Goal: Communication & Community: Answer question/provide support

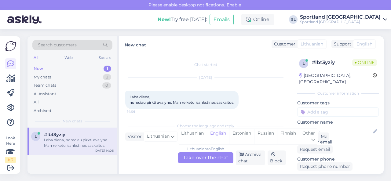
scroll to position [1, 0]
click at [196, 134] on div "Lithuanian" at bounding box center [192, 137] width 29 height 16
click at [203, 157] on div "Lithuanian to Lithuanian Take over the chat" at bounding box center [205, 157] width 55 height 11
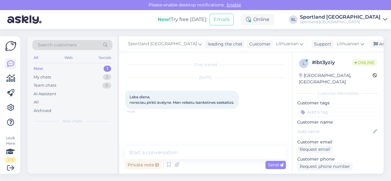
scroll to position [0, 0]
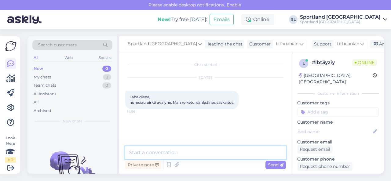
click at [176, 156] on textarea at bounding box center [205, 152] width 161 height 13
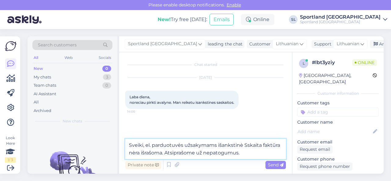
type textarea "Sveiki, el. parduotuvės užsakymams išankstinė Sskaita faktūra nėra išrašoma. At…"
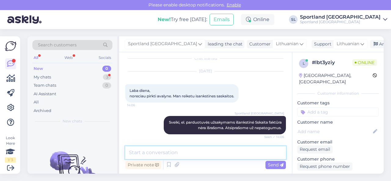
scroll to position [49, 0]
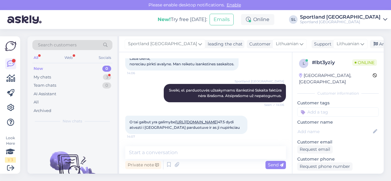
click at [202, 122] on link "[URL][DOMAIN_NAME]" at bounding box center [196, 122] width 42 height 5
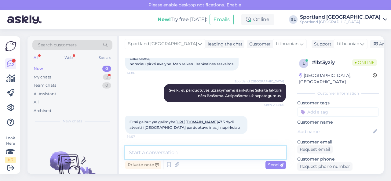
click at [196, 152] on textarea at bounding box center [205, 152] width 161 height 13
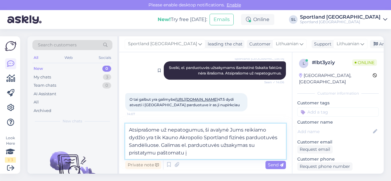
scroll to position [72, 0]
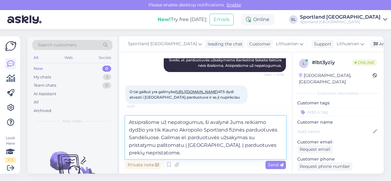
type textarea "Atsiprašome už nepatogumus, ši avalynė Jums reikiamo dydžio yra tik Kauno Akrop…"
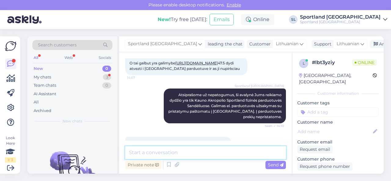
scroll to position [124, 0]
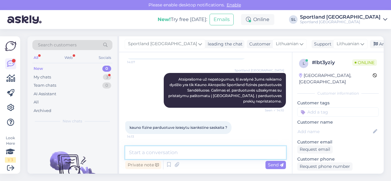
click at [192, 152] on textarea at bounding box center [205, 152] width 161 height 13
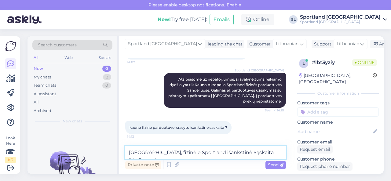
click at [214, 152] on textarea "[GEOGRAPHIC_DATA], fizinėje Sportland išankstinė Sąskaita faktūra galima." at bounding box center [205, 152] width 161 height 13
type textarea "[GEOGRAPHIC_DATA], fizinėje Sportland išankstinė sąskaita faktūra galima."
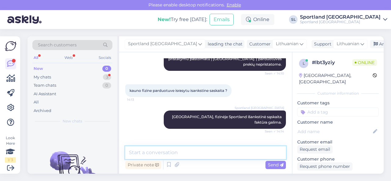
scroll to position [208, 0]
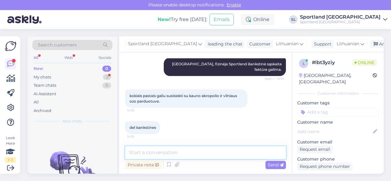
click at [185, 151] on textarea at bounding box center [205, 152] width 161 height 13
click at [177, 151] on textarea at bounding box center [205, 152] width 161 height 13
paste textarea "[GEOGRAPHIC_DATA] ([GEOGRAPHIC_DATA]) Karaliaus Mindaugo pr. 49, LT-44333 [GEOG…"
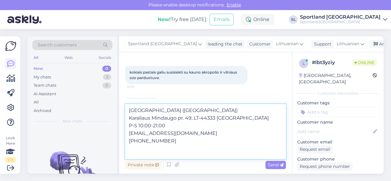
scroll to position [239, 0]
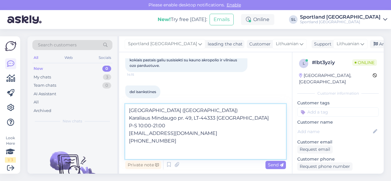
paste textarea "Sportland Ozas Ozo g.18, LT-07151 [GEOGRAPHIC_DATA] P-S 10:00-21:00 [EMAIL_ADDR…"
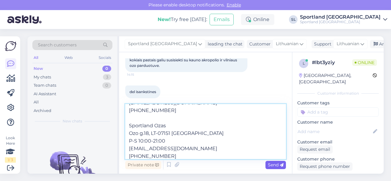
type textarea "[GEOGRAPHIC_DATA] ([GEOGRAPHIC_DATA]) Karaliaus Mindaugo pr. 49, LT-44333 [GEOG…"
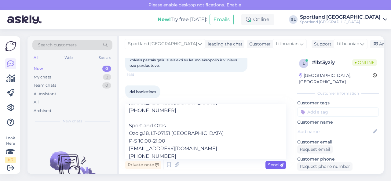
click at [273, 165] on span "Send" at bounding box center [276, 164] width 16 height 5
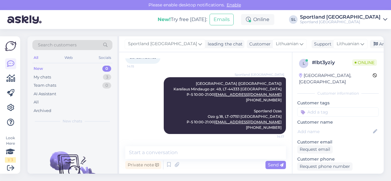
scroll to position [289, 0]
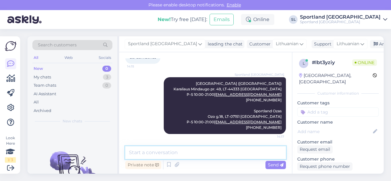
click at [174, 156] on textarea at bounding box center [205, 152] width 161 height 13
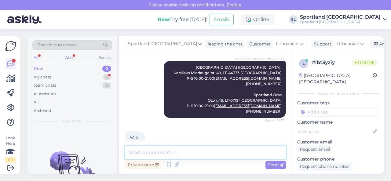
scroll to position [316, 0]
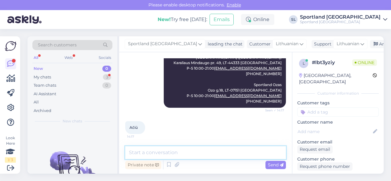
click at [187, 152] on textarea at bounding box center [205, 152] width 161 height 13
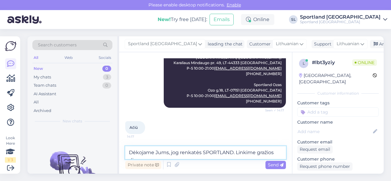
scroll to position [322, 0]
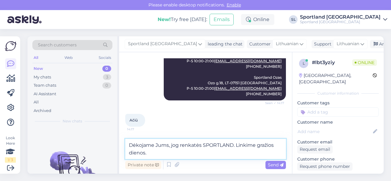
type textarea "Dėkojame Jums, jog renkatės SPORTLAND. Linkime gražios dienos."
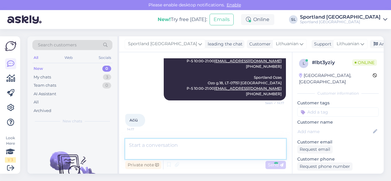
scroll to position [347, 0]
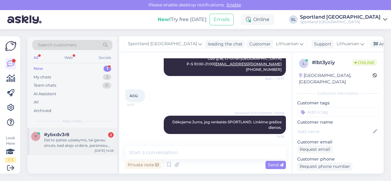
click at [93, 138] on div "Del to paties uzsakymo, tai gavau zinute, kad atejo orderis, parsinesu namo - o…" at bounding box center [79, 142] width 70 height 11
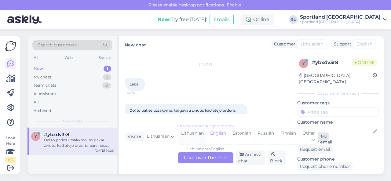
click at [194, 134] on div "Lithuanian" at bounding box center [192, 137] width 29 height 16
click at [194, 157] on div "Lithuanian to Lithuanian Take over the chat" at bounding box center [205, 157] width 55 height 11
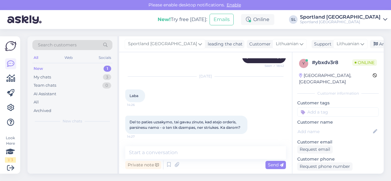
scroll to position [188, 0]
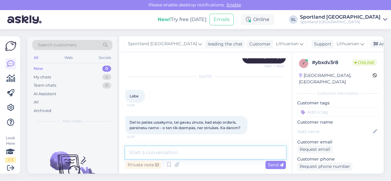
click at [182, 152] on textarea at bounding box center [205, 152] width 161 height 13
type textarea "Sveiki"
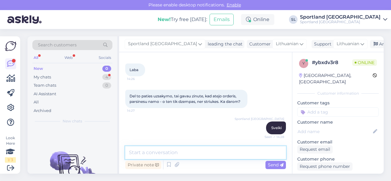
scroll to position [240, 0]
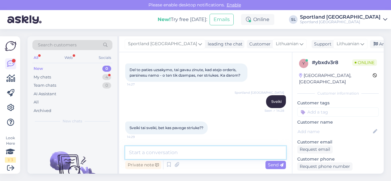
click at [153, 152] on textarea at bounding box center [205, 152] width 161 height 13
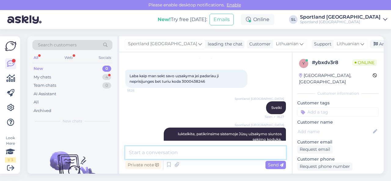
scroll to position [31, 0]
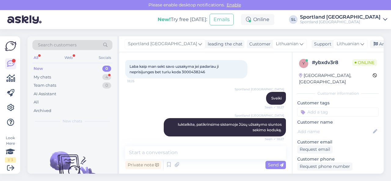
click at [198, 72] on span "Laba kaip man sekt savo uzsakyma jei padariau ji neprisijunges bet turiu koda 3…" at bounding box center [175, 69] width 90 height 10
copy div "3000438246 18:26"
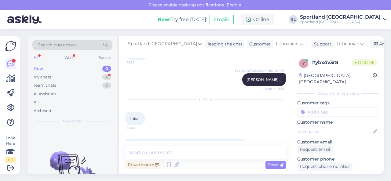
scroll to position [240, 0]
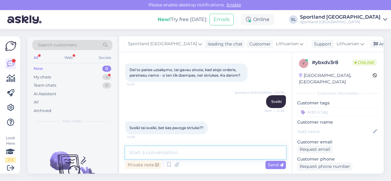
click at [178, 152] on textarea at bounding box center [205, 152] width 161 height 13
paste textarea "3000438246"
type textarea "Jūsų užsakymo numeris 3000438246 , taip?"
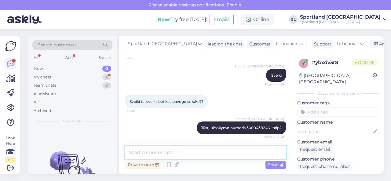
scroll to position [293, 0]
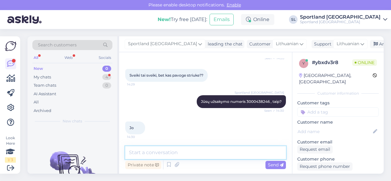
click at [170, 153] on textarea at bounding box center [205, 152] width 161 height 13
click at [200, 151] on textarea at bounding box center [205, 152] width 161 height 13
type textarea "S"
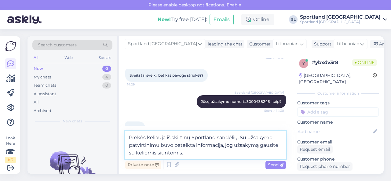
type textarea "Prekės keliauja iš skirtinų Sportland sandėlių. Su užsakymo patvirtinimu buvo p…"
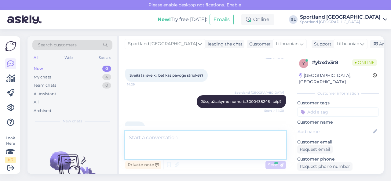
scroll to position [330, 0]
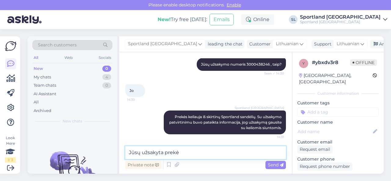
click at [183, 154] on textarea "Jūsų užsakyta prekė" at bounding box center [205, 152] width 161 height 13
paste textarea "[PERSON_NAME] KOSTER SKU: 60238318470 Drabužių dydis:XL"
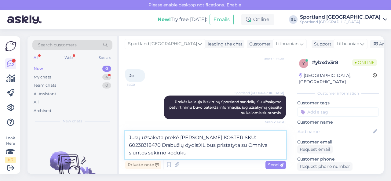
scroll to position [372, 0]
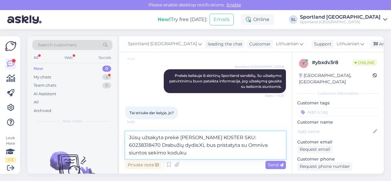
paste textarea "CC838187845EE"
type textarea "Jūsų užsakyta prekė [PERSON_NAME] KOSTER SKU: 60238318470 Drabužių dydis:XL bus…"
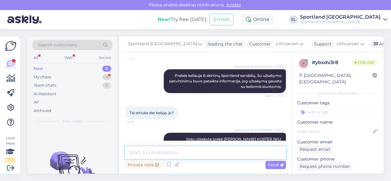
scroll to position [394, 0]
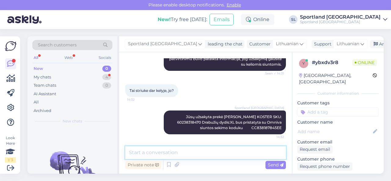
click at [219, 156] on textarea at bounding box center [205, 152] width 161 height 13
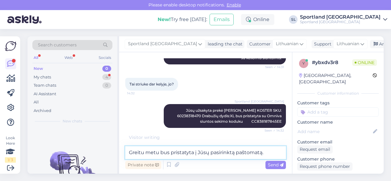
type textarea "Greitu metu bus pristatyta į Jūsų pasirinktą paštomatą."
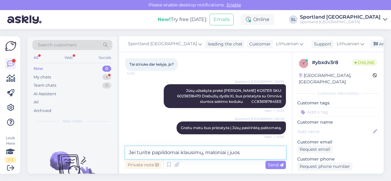
scroll to position [452, 0]
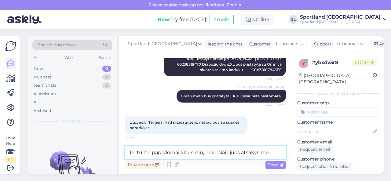
type textarea "Jei turite papildomai klausimų, maloniai į juos atsakysime."
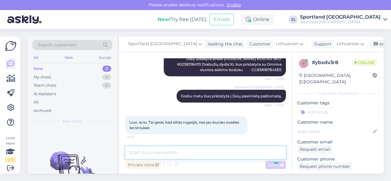
scroll to position [478, 0]
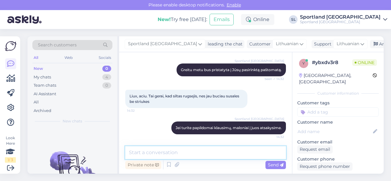
click at [208, 156] on textarea at bounding box center [205, 152] width 161 height 13
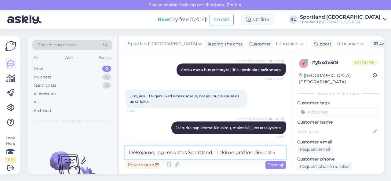
type textarea "Dėkojame, jog renkatės Sportland. Linkime gražios dienos! ;)"
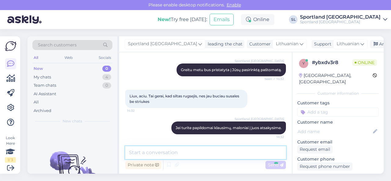
scroll to position [504, 0]
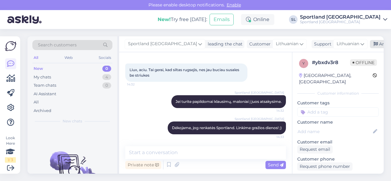
click at [370, 44] on div "Archive chat" at bounding box center [389, 44] width 38 height 8
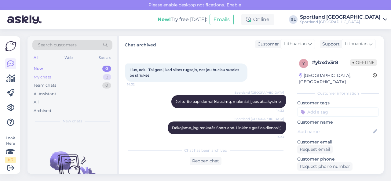
click at [91, 74] on div "My chats 3" at bounding box center [72, 77] width 80 height 9
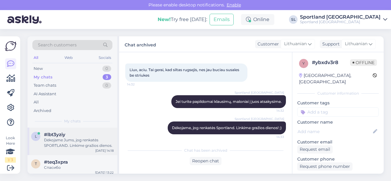
click at [84, 144] on div "Dėkojame Jums, jog renkatės SPORTLAND. Linkime gražios dienos." at bounding box center [79, 142] width 70 height 11
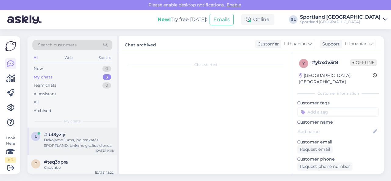
scroll to position [347, 0]
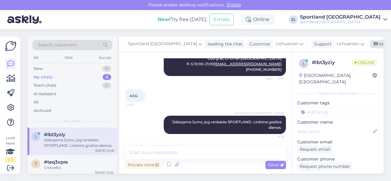
click at [370, 45] on div "Archive chat" at bounding box center [389, 44] width 38 height 8
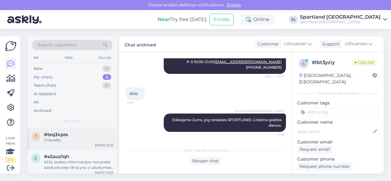
click at [64, 142] on div "Спасибо" at bounding box center [79, 139] width 70 height 5
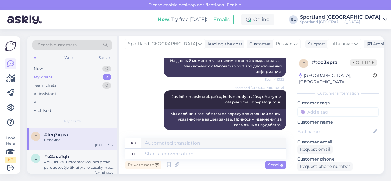
scroll to position [134, 0]
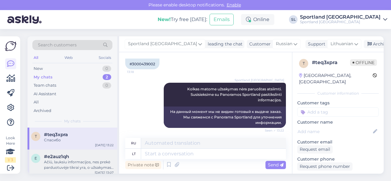
click at [49, 167] on div "Ačiū, lauksiu informacijos, nes prekė parduotuvėje tikrai yra, o užsakymas atli…" at bounding box center [79, 164] width 70 height 11
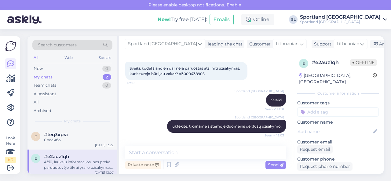
scroll to position [0, 0]
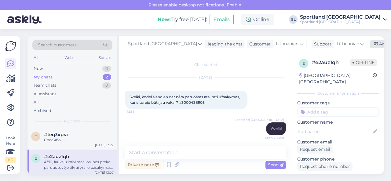
click at [370, 42] on div "Archive chat" at bounding box center [389, 44] width 38 height 8
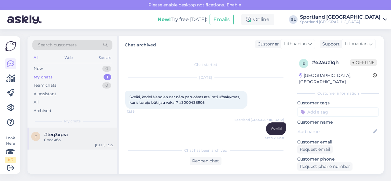
click at [70, 143] on div "t #teq3xpra Спасибо [DATE] 13:22" at bounding box center [72, 139] width 90 height 22
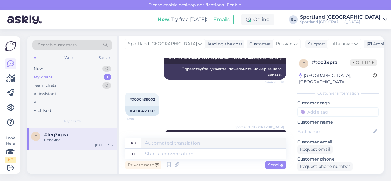
scroll to position [104, 0]
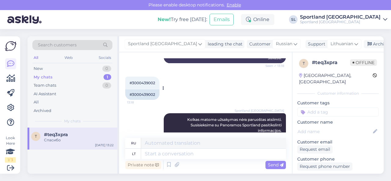
click at [147, 95] on div "#3000439002" at bounding box center [142, 95] width 34 height 10
copy div "3000439002"
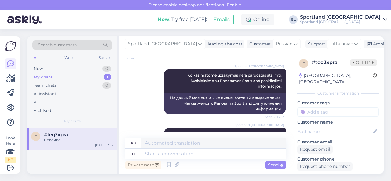
scroll to position [226, 0]
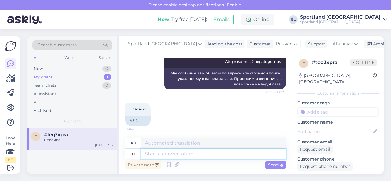
click at [206, 155] on textarea at bounding box center [213, 154] width 145 height 10
click at [83, 67] on div "New 1" at bounding box center [72, 68] width 80 height 9
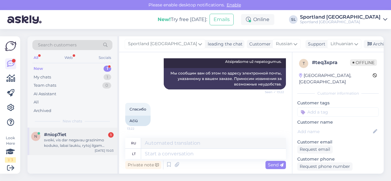
click at [72, 141] on div "sveiki, vis dar negavau grazinimo koduko, labai laukiu, rytoj ilgam isvykstu,ac…" at bounding box center [79, 142] width 70 height 11
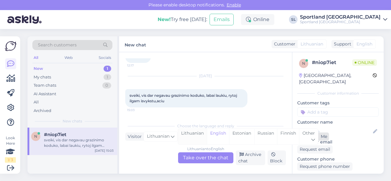
click at [199, 134] on div "Lithuanian" at bounding box center [192, 137] width 29 height 16
click at [195, 157] on div "Lithuanian to Lithuanian Take over the chat" at bounding box center [205, 157] width 55 height 11
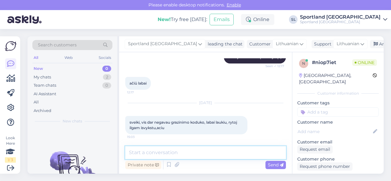
click at [183, 152] on textarea at bounding box center [205, 152] width 161 height 13
type textarea "Sveiki"
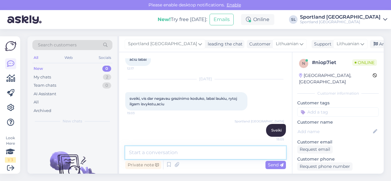
scroll to position [755, 0]
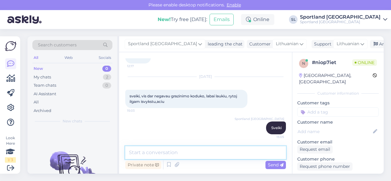
click at [203, 153] on textarea at bounding box center [205, 152] width 161 height 13
type textarea "Patikslinkite dar užsakymo numerį."
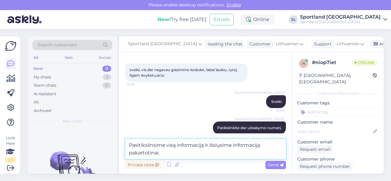
type textarea "Pasitikslinsime visą informaciją ir išsiųsime informaciją pakartotinai."
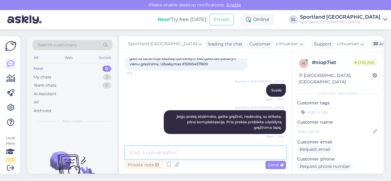
scroll to position [19, 0]
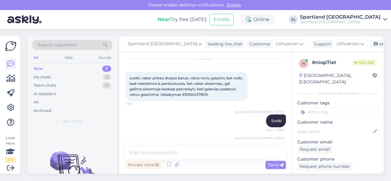
click at [198, 95] on span "sveiki, vakar pirkau dvejus batus, viens noriu grazinti, bet rodo, kad neatsiim…" at bounding box center [187, 86] width 115 height 21
copy div "3000437800 8:16"
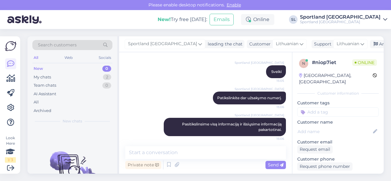
scroll to position [813, 0]
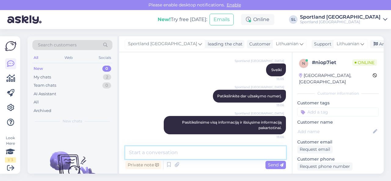
click at [192, 151] on textarea at bounding box center [205, 152] width 161 height 13
paste textarea "3000437800"
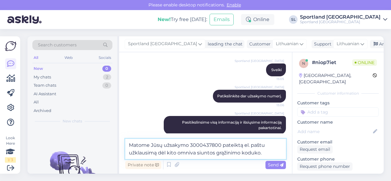
type textarea "Matome Jūsų užsakymo 3000437800 pateiktą el. paštu užklausimą dėl kito omniva s…"
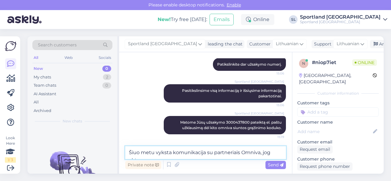
scroll to position [852, 0]
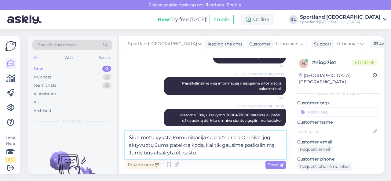
type textarea "Šiuo metu vyksta komunikacija su partneriais Omniva, jog aktyvuotų Jums pateikt…"
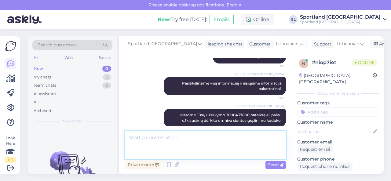
scroll to position [882, 0]
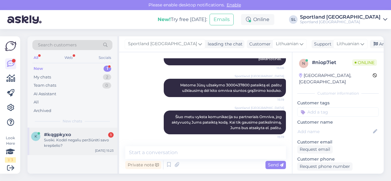
click at [87, 138] on div "Sveiki. Kodėl negaliu peržiūrėti savo krepšelio?" at bounding box center [79, 142] width 70 height 11
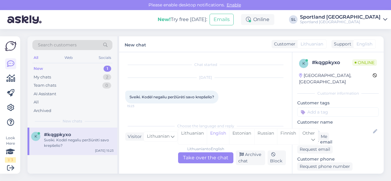
scroll to position [0, 0]
click at [196, 135] on div "Lithuanian" at bounding box center [192, 137] width 29 height 16
click at [197, 157] on div "Lithuanian to Lithuanian Take over the chat" at bounding box center [205, 157] width 55 height 11
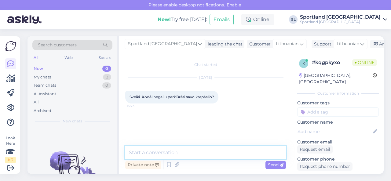
click at [191, 155] on textarea at bounding box center [205, 152] width 161 height 13
type textarea "Sveiki"
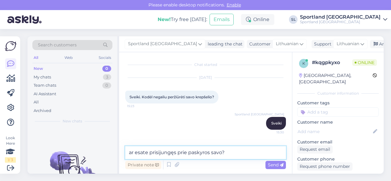
type textarea "ar esate prisijungęs prie paskyros savo?"
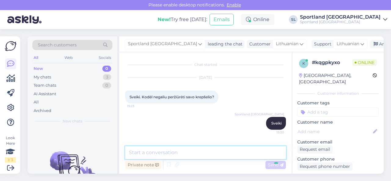
scroll to position [22, 0]
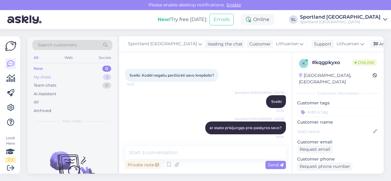
click at [76, 78] on div "My chats 3" at bounding box center [72, 77] width 80 height 9
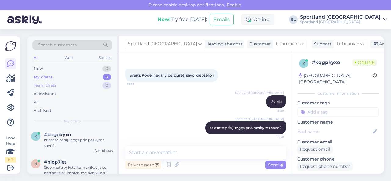
click at [57, 85] on div "Team chats 0" at bounding box center [72, 85] width 80 height 9
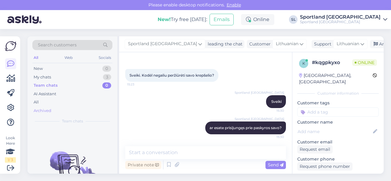
click at [50, 110] on div "Archived" at bounding box center [43, 111] width 18 height 6
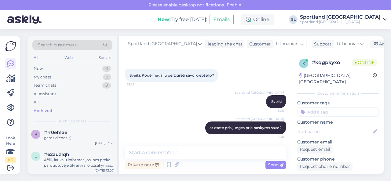
scroll to position [92, 0]
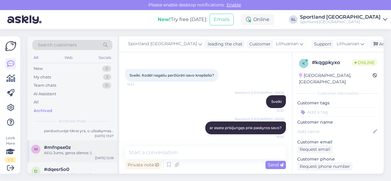
click at [70, 152] on div "Ačiū Jums, geros dienos :)" at bounding box center [79, 152] width 70 height 5
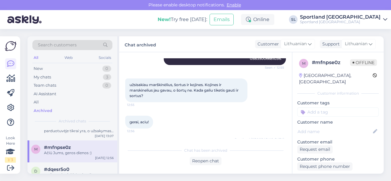
scroll to position [120, 0]
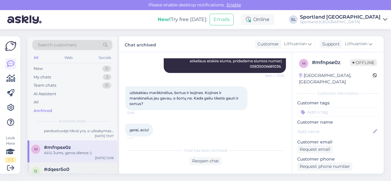
click at [67, 167] on span "#dqesr5o0" at bounding box center [56, 169] width 25 height 5
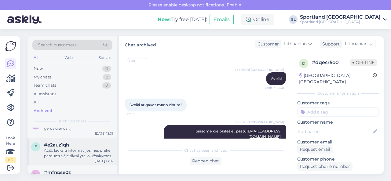
scroll to position [61, 0]
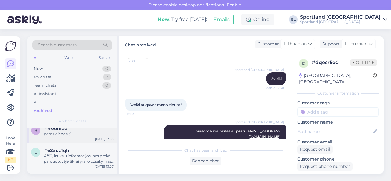
click at [60, 136] on div "geros dienos! ;)" at bounding box center [79, 133] width 70 height 5
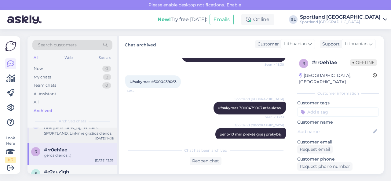
scroll to position [31, 0]
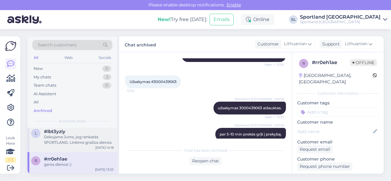
click at [70, 141] on div "Dėkojame Jums, jog renkatės SPORTLAND. Linkime gražios dienos." at bounding box center [79, 139] width 70 height 11
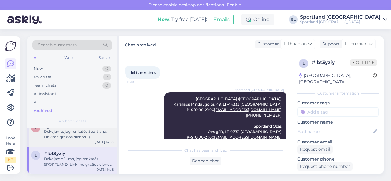
scroll to position [0, 0]
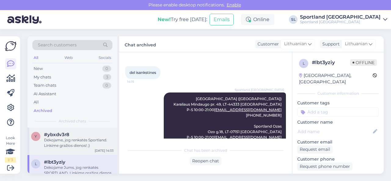
click at [64, 146] on div "Dėkojame, jog renkatės Sportland. Linkime gražios dienos! ;)" at bounding box center [79, 142] width 70 height 11
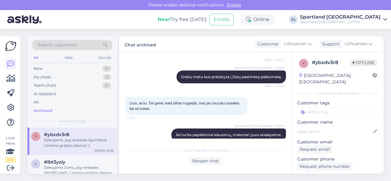
scroll to position [507, 0]
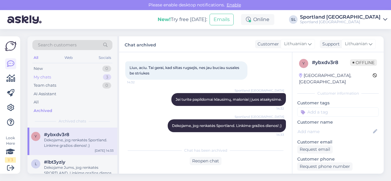
click at [56, 75] on div "My chats 3" at bounding box center [72, 77] width 80 height 9
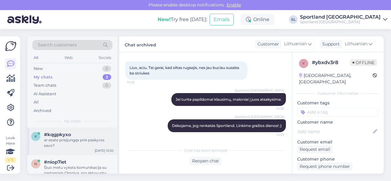
click at [70, 145] on div "ar esate prisijungęs prie paskyros savo?" at bounding box center [79, 142] width 70 height 11
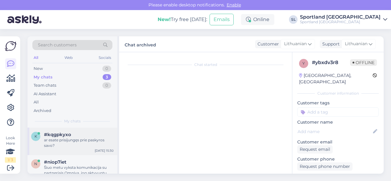
scroll to position [22, 0]
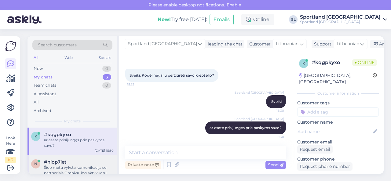
click at [79, 165] on div "Šiuo metu vyksta komunikacija su partneriais Omniva, jog aktyvuotų Jums pateikt…" at bounding box center [79, 170] width 70 height 11
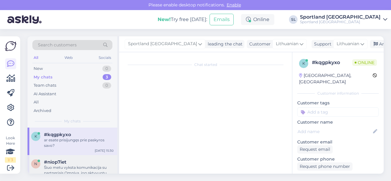
scroll to position [882, 0]
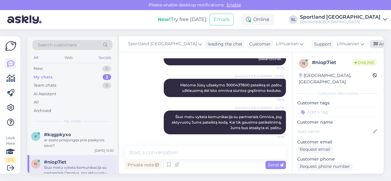
click at [371, 41] on div "Archive chat" at bounding box center [389, 44] width 38 height 8
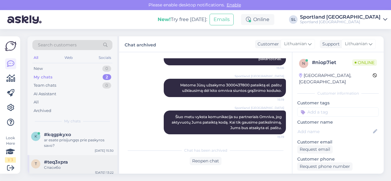
click at [64, 164] on span "#teq3xpra" at bounding box center [56, 161] width 24 height 5
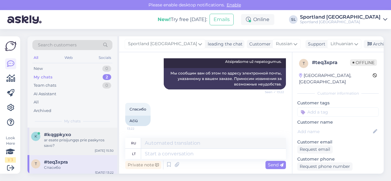
click at [70, 148] on div "ar esate prisijungęs prie paskyros savo?" at bounding box center [79, 142] width 70 height 11
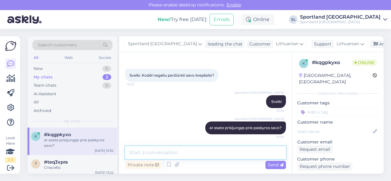
click at [188, 152] on textarea at bounding box center [205, 152] width 161 height 13
type textarea "Ar vis dar nematote savo pirkinių krepšelio?"
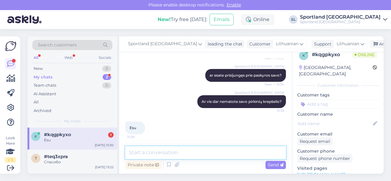
scroll to position [61, 0]
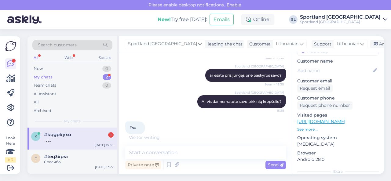
click at [317, 119] on link "[URL][DOMAIN_NAME]" at bounding box center [321, 121] width 48 height 5
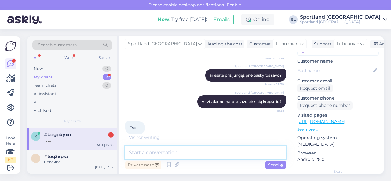
click at [211, 154] on textarea at bounding box center [205, 152] width 161 height 13
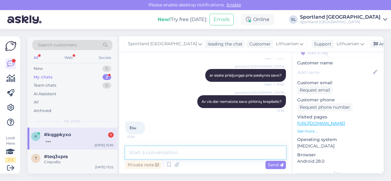
scroll to position [0, 0]
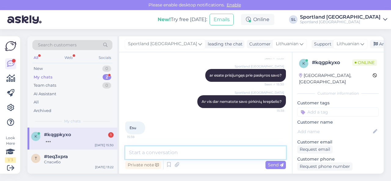
click at [239, 153] on textarea at bounding box center [205, 152] width 161 height 13
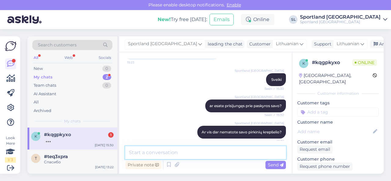
scroll to position [74, 0]
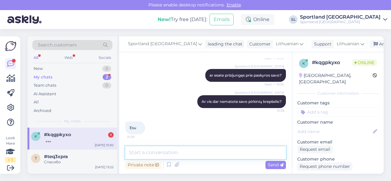
click at [181, 152] on textarea at bounding box center [205, 152] width 161 height 13
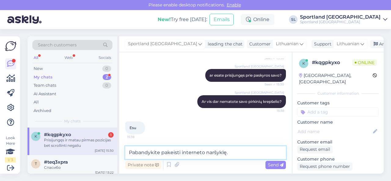
scroll to position [101, 0]
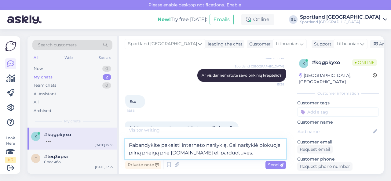
type textarea "Pabandykite pakeisti interneto naršyklę. Gal naršyklė blokuoja pilną prieigą pr…"
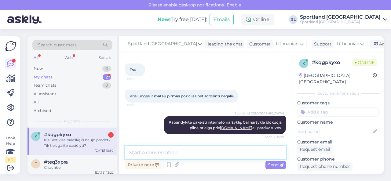
scroll to position [159, 0]
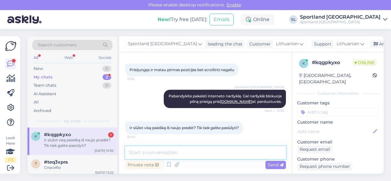
click at [190, 153] on textarea at bounding box center [205, 152] width 161 height 13
click at [192, 152] on textarea at bounding box center [205, 152] width 161 height 13
type textarea "S"
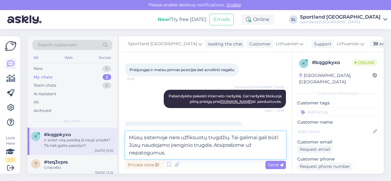
type textarea "Mūsų sistemoje nėra užfiksuotų trugdžių. Tai galimai gali būti Jūsų naudojamo į…"
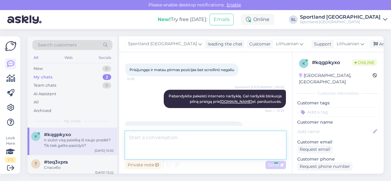
scroll to position [196, 0]
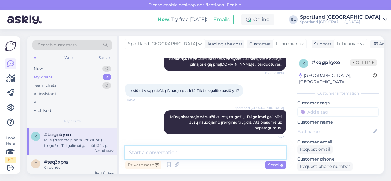
click at [190, 154] on textarea at bounding box center [205, 152] width 161 height 13
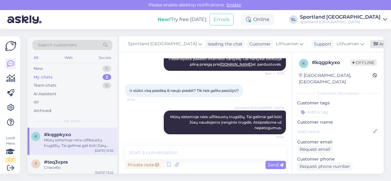
click at [370, 45] on div "Archive chat" at bounding box center [389, 44] width 38 height 8
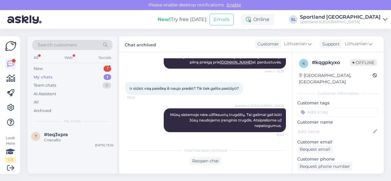
click at [81, 63] on div "Search customers All Web Socials New 1 My chats 1 Team chats 0 AI Assistant All…" at bounding box center [72, 81] width 90 height 91
click at [81, 68] on div "New 1" at bounding box center [72, 68] width 80 height 9
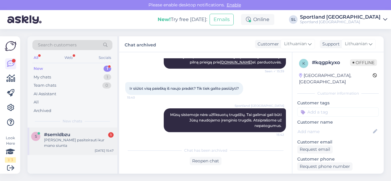
click at [71, 134] on div "#semldbzu 1" at bounding box center [79, 134] width 70 height 5
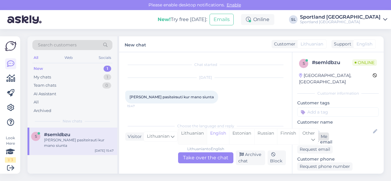
click at [189, 135] on div "Lithuanian" at bounding box center [192, 137] width 29 height 16
click at [192, 154] on div "Lithuanian to Lithuanian Take over the chat" at bounding box center [205, 157] width 55 height 11
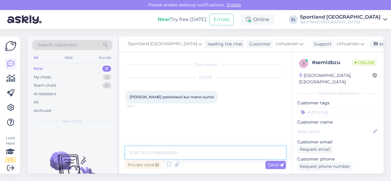
click at [191, 151] on textarea at bounding box center [205, 152] width 161 height 13
type textarea "Sveiki"
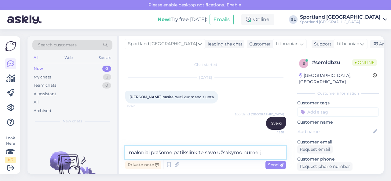
type textarea "maloniai prašome patikslinkite savo užsakymo numerį."
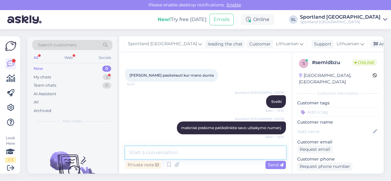
scroll to position [48, 0]
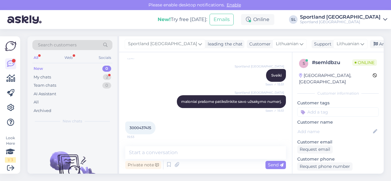
click at [143, 126] on span "3000437415" at bounding box center [141, 128] width 22 height 5
copy div "3000437415 15:53"
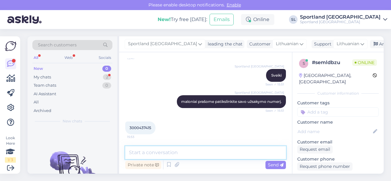
click at [174, 147] on textarea at bounding box center [205, 152] width 161 height 13
type textarea "luktelkite, tikriname duomenis."
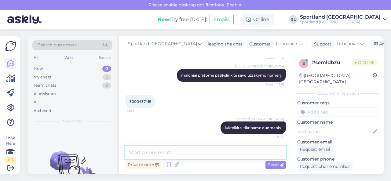
click at [191, 147] on textarea at bounding box center [205, 152] width 161 height 13
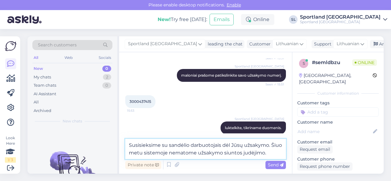
type textarea "Susisieksime su sandėlio darbuotojais dėl Jūsų užsakymo. Šiuo metu sistemoje ne…"
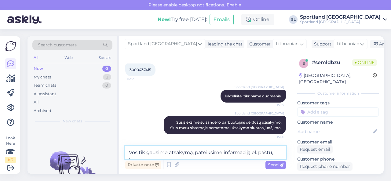
scroll to position [113, 0]
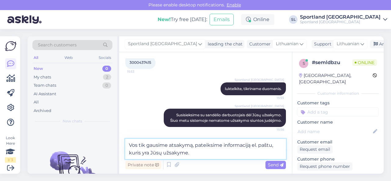
drag, startPoint x: 273, startPoint y: 148, endPoint x: 278, endPoint y: 151, distance: 6.3
click at [278, 151] on textarea "Vos tik gausime atsakymą, pateiksime informaciją el. paštu, kuris yra Jūsų užsa…" at bounding box center [205, 149] width 161 height 20
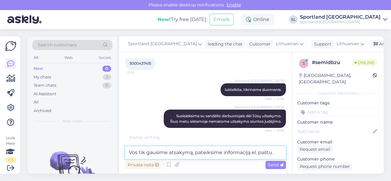
type textarea "Vos tik gausime atsakymą, pateiksime informaciją el. paštu."
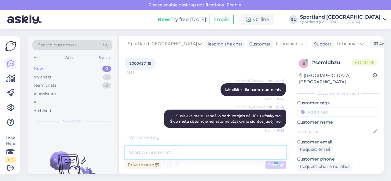
scroll to position [132, 0]
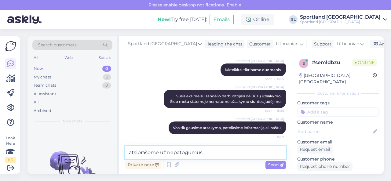
type textarea "atsiprašome už nepatogumus."
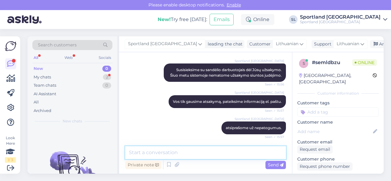
scroll to position [185, 0]
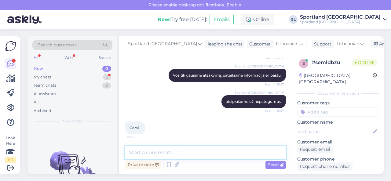
click at [182, 151] on textarea at bounding box center [205, 152] width 161 height 13
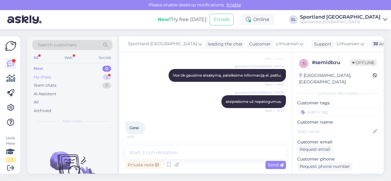
click at [86, 77] on div "My chats 2" at bounding box center [72, 77] width 80 height 9
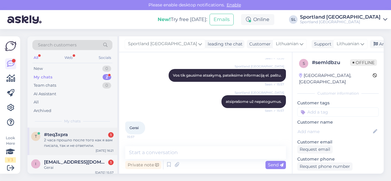
click at [85, 140] on div "2 часа прошло после того как я вам писала, так и не ответили." at bounding box center [79, 142] width 70 height 11
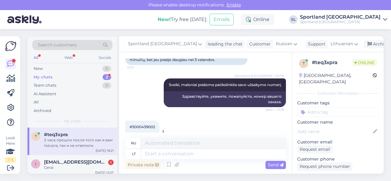
scroll to position [90, 0]
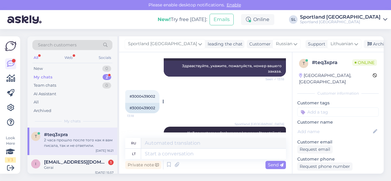
click at [142, 97] on span "#3000439002" at bounding box center [143, 96] width 26 height 5
copy div "3000439002 13:18"
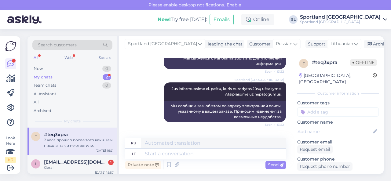
scroll to position [274, 0]
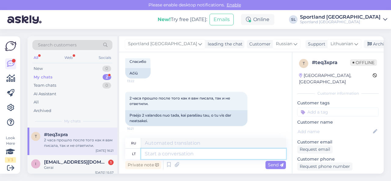
click at [172, 155] on textarea at bounding box center [213, 154] width 145 height 10
type textarea "Nuoširdžiai at"
type textarea "Искренне"
type textarea "Nuoširdžiai atsiprašome, p"
type textarea "Мы искренне приносим извинения,"
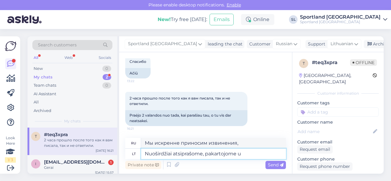
type textarea "Nuoširdžiai atsiprašome, pakartojome už"
type textarea "Мы искренне приносим извинения, мы повторили"
type textarea "Nuoširdžiai atsiprašome, pakartojome užklausimą P"
type textarea "Приносим искренние извинения, мы повторили запрос."
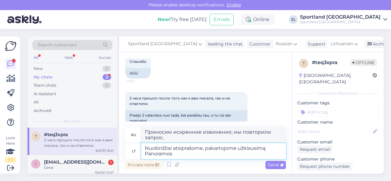
type textarea "Nuoširdžiai atsiprašome, pakartojome užklausimą Panoramos"
type textarea "Приносим искренние извинения, мы повторили запрос в Panorama."
type textarea "Nuoširdžiai atsiprašome, pakartojome užklausimą Panoramos Sportland."
type textarea "Приносим искренние извинения, мы повторили запрос в [GEOGRAPHIC_DATA]."
type textarea "Nuoširdžiai atsiprašome, pakartojome užklausimą Panoramos Sportland. Ti"
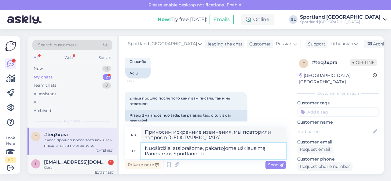
type textarea "Приносим искренние извинения, мы повторили запрос в [GEOGRAPHIC_DATA]. Т"
type textarea "Nuoširdžiai atsiprašome, pakartojome užklausimą Panoramos Sportland. Tikimės gre"
type textarea "Приносим искренние извинения. Мы повторили запрос в [GEOGRAPHIC_DATA]. [GEOGRAP…"
type textarea "Nuoširdžiai atsiprašome, pakartojome užklausimą Panoramos Sportland. Tikimės gr…"
type textarea "Приносим искренние извинения. Мы повторно отправили запрос в [GEOGRAPHIC_DATA].…"
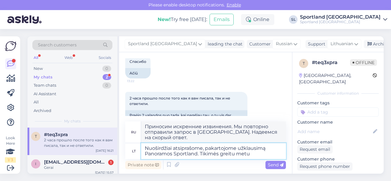
type textarea "Nuoširdžiai atsiprašome, pakartojome užklausimą Panoramos Sportland. Tikimės gr…"
type textarea "Приносим искренние извинения. Мы повторили запрос в [GEOGRAPHIC_DATA]. Надеемся…"
type textarea "Nuoširdžiai atsiprašome, pakartojome užklausimą Panoramos Sportland. Tikimės gr…"
type textarea "Приносим искренние извинения. Мы повторно отправили запрос в [GEOGRAPHIC_DATA].…"
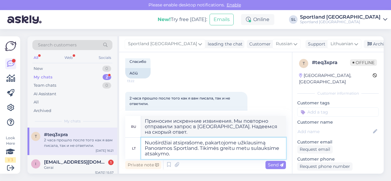
type textarea "Nuoširdžiai atsiprašome, pakartojome užklausimą Panoramos Sportland. Tikimės gr…"
type textarea "Приносим искренние извинения. Мы повторно направили запрос в [GEOGRAPHIC_DATA].…"
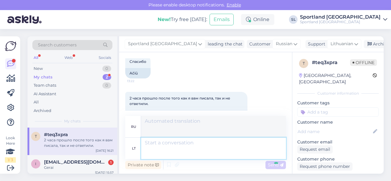
scroll to position [332, 0]
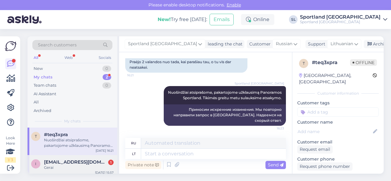
click at [75, 167] on div "Gerai" at bounding box center [79, 167] width 70 height 5
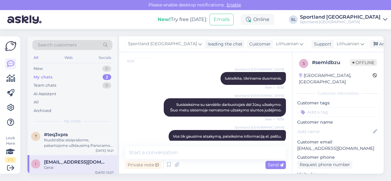
scroll to position [185, 0]
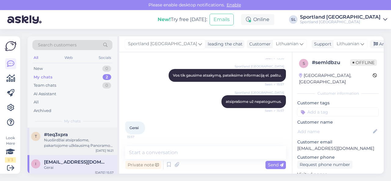
click at [89, 144] on div "Nuoširdžiai atsiprašome, pakartojome užklausimą Panoramos Sportland. Tikimės gr…" at bounding box center [79, 142] width 70 height 11
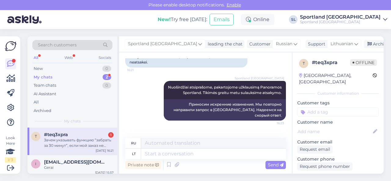
scroll to position [380, 0]
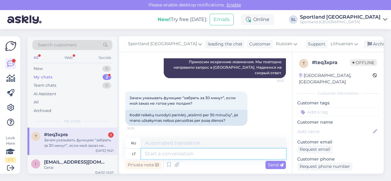
click at [188, 155] on textarea at bounding box center [213, 154] width 145 height 10
click at [167, 157] on textarea at bounding box center [213, 154] width 145 height 10
type textarea "Labai a"
type textarea "Очень"
type textarea "Labai atsiprašome"
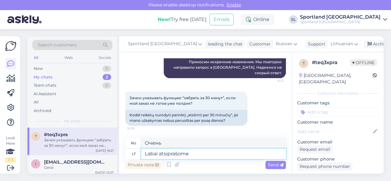
type textarea "Нам очень жаль."
type textarea "[PERSON_NAME] atsiprašome už su"
type textarea "Мы очень сожалеем о"
type textarea "Labai atsiprašome už sukeltus"
type textarea "Приносим извинения за причиненные неудобства."
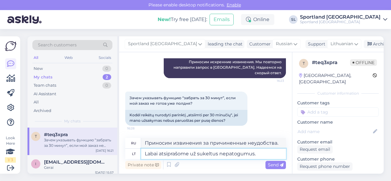
type textarea "Labai atsiprašome už sukeltus nepatogumus."
type textarea "Приносим искренние извинения за возможные неудобства."
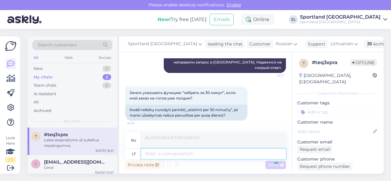
scroll to position [422, 0]
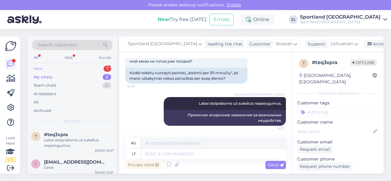
click at [56, 68] on div "New 1" at bounding box center [72, 68] width 80 height 9
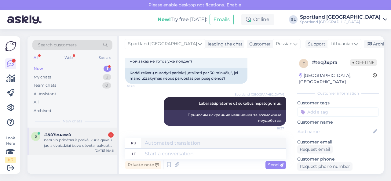
click at [65, 145] on div "nebuvo pridėtas ir prekė, kurią gavau jau akivaizdžiai buvo dėvėta, pakuotė sul…" at bounding box center [79, 142] width 70 height 11
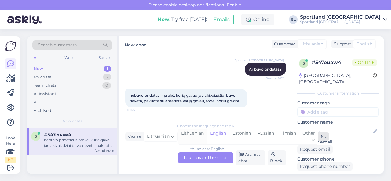
click at [184, 138] on div "Lithuanian" at bounding box center [192, 137] width 29 height 16
click at [193, 157] on div "Lithuanian to Lithuanian Take over the chat" at bounding box center [205, 157] width 55 height 11
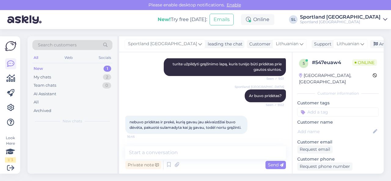
scroll to position [104, 0]
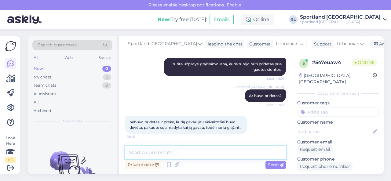
click at [196, 155] on textarea at bounding box center [205, 152] width 161 height 13
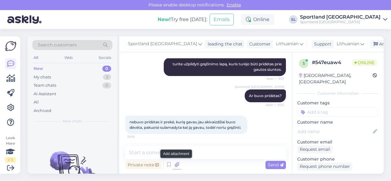
click at [179, 167] on icon at bounding box center [177, 164] width 9 height 9
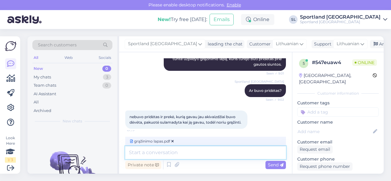
click at [212, 153] on textarea at bounding box center [205, 152] width 161 height 13
type textarea "Siunčiame prekių grąžinimo formą"
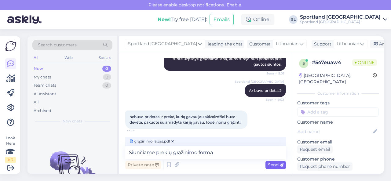
click at [273, 165] on span "Send" at bounding box center [276, 164] width 16 height 5
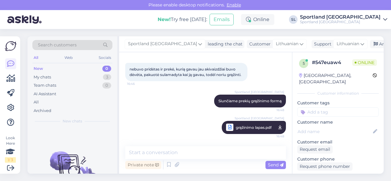
scroll to position [126, 0]
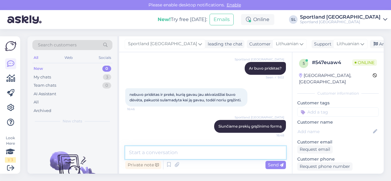
click at [182, 154] on textarea at bounding box center [205, 152] width 161 height 13
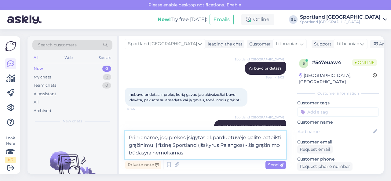
type textarea "Primename, jog prekes įsigytas el. parduotuvėje galite pateikti grąžinimui į fi…"
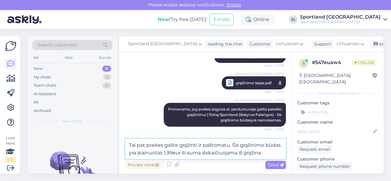
scroll to position [209, 0]
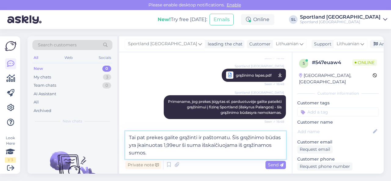
type textarea "Tai pat prekes galite grąžinti ir paštomatu. Šis grąžinimo būdas yra įkainuotas…"
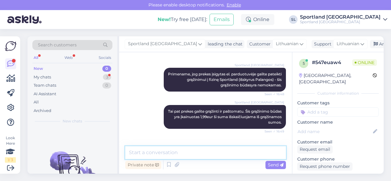
scroll to position [263, 0]
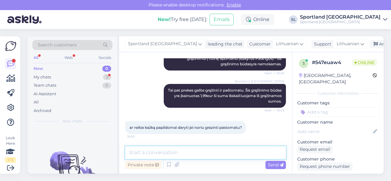
click at [175, 155] on textarea at bounding box center [205, 152] width 161 height 13
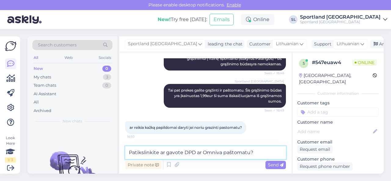
type textarea "Patikslinkite ar gavote DPD ar Omniva paštomatu?"
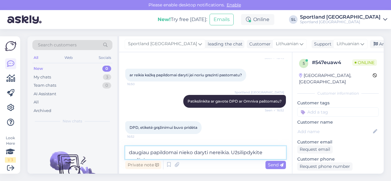
scroll to position [322, 0]
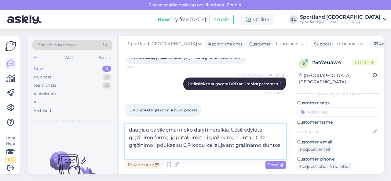
type textarea "daugiau papildomai nieko daryti nereikia. Užsilipdykite grąžinimo formą, ją pat…"
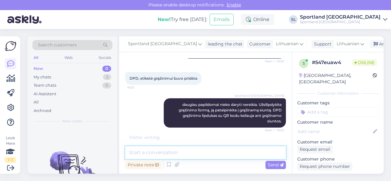
scroll to position [384, 0]
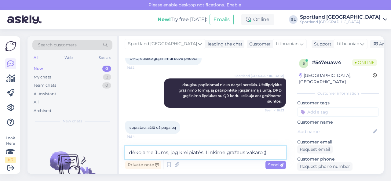
type textarea "dėkojame Jums, jog kreipiatės. Linkime gražaus vakaro ;)"
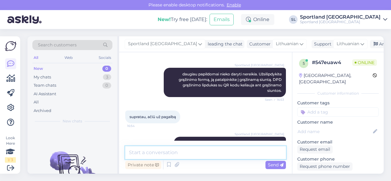
scroll to position [411, 0]
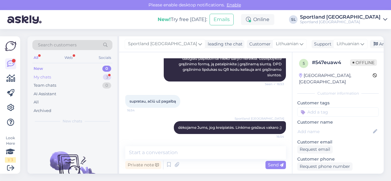
click at [84, 76] on div "My chats 3" at bounding box center [72, 77] width 80 height 9
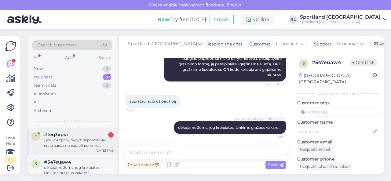
click at [79, 145] on div "Деньги сразу будут переведены если заказ по вашей вене не выполнен" at bounding box center [79, 142] width 70 height 11
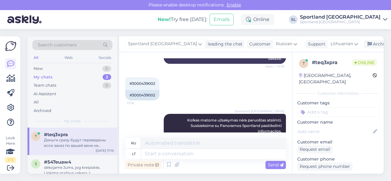
scroll to position [73, 0]
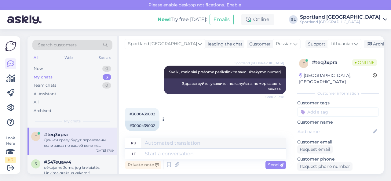
click at [147, 125] on div "#3000439002" at bounding box center [142, 126] width 34 height 10
copy div "3000439002"
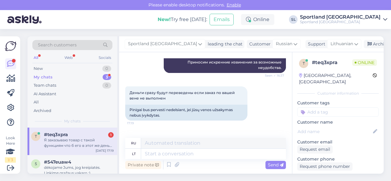
scroll to position [529, 0]
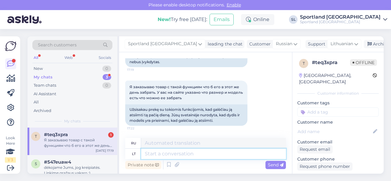
click at [213, 156] on textarea at bounding box center [213, 154] width 145 height 10
type textarea "Taip s"
type textarea "Да"
type textarea "Taip suprantame, J"
type textarea "Мы это понимаем,"
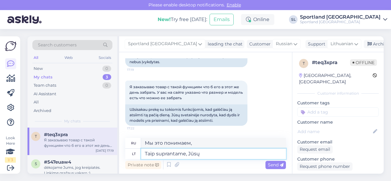
type textarea "Taip suprantame, Jūsų u"
type textarea "Мы понимаем, что ваш"
type textarea "Taip suprantame, Jūsų užsakymas g"
type textarea "Мы понимаем, что ваш заказ"
type textarea "Taip suprantame, Jūsų užsakymas gautas."
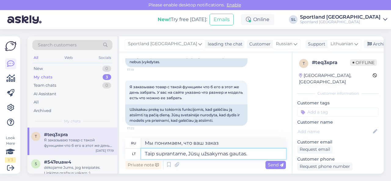
type textarea "Насколько мы понимаем, ваш заказ получен."
type textarea "Taip suprantame, Jūsų užsakymas gautas. Tačiau pa"
type textarea "Мы понимаем, что ваш заказ получен. Однако,"
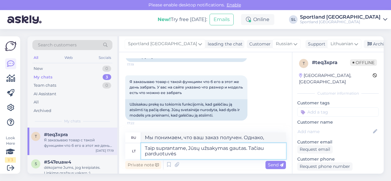
type textarea "Taip suprantame, Jūsų užsakymas gautas. Tačiau parduotuvės"
type textarea "Мы понимаем, что ваш заказ получен. Однако магазины"
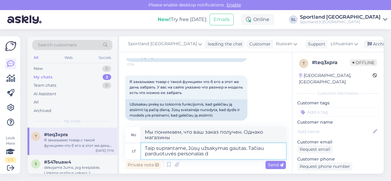
type textarea "Taip suprantame, Jūsų užsakymas gautas. Tačiau parduotuvės personalas da"
type textarea "Мы понимаем, что ваш заказ получен. Однако сотрудники магазина"
type textarea "Taip suprantame, Jūsų užsakymas gautas. Tačiau parduotuvės personalas dar nė"
type textarea "Мы понимаем, что ваш заказ получен. Однако сотрудники магазина всё ещё..."
type textarea "Taip suprantame, Jūsų užsakymas gautas. Tačiau parduotuvės personalas dar nėra …"
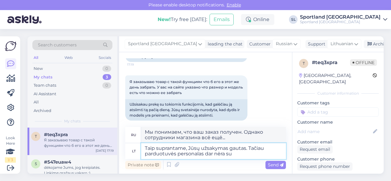
type textarea "Мы понимаем, что ваш заказ получен. Однако сотрудники магазина пока недоступны."
type textarea "Taip suprantame, Jūsų užsakymas gautas. Tačiau parduotuvės personalas dar nėra …"
type textarea "Мы понимаем, что ваш заказ получен. Однако сотрудники магазина ещё не готовы."
type textarea "Taip suprantame, Jūsų užsakymas gautas. Tačiau parduotuvės personalas dar nėra …"
type textarea "Мы понимаем, что ваш заказ получен. Однако сотрудники магазина ещё не упаковали…"
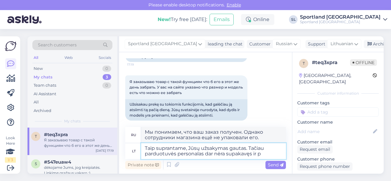
type textarea "Taip suprantame, Jūsų užsakymas gautas. Tačiau parduotuvės personalas dar nėra …"
type textarea "Мы понимаем, что ваш заказ получен. Однако сотрудники магазина ещё не упаковали…"
type textarea "Taip suprantame, Jūsų užsakymas gautas. Tačiau parduotuvės personalas dar nėra …"
type textarea "Мы понимаем, что ваш заказ получен. Однако сотрудники магазина ещё не упаковали…"
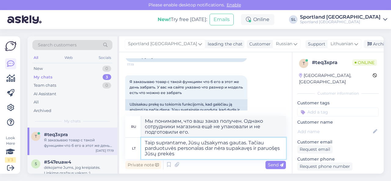
type textarea "Taip suprantame, Jūsų užsakymas gautas. Tačiau parduotuvės personalas dar nėra …"
type textarea "Мы понимаем, что ваш заказ получен. Однако сотрудники магазина ещё не упаковали…"
type textarea "Taip suprantame, Jūsų užsakymas gautas. Tačiau parduotuvės personalas dar nėra …"
type textarea "Мы понимаем, что ваш заказ получен. Однако сотрудники магазина ещё не упаковали…"
type textarea "Taip suprantame, Jūsų užsakymas gautas. Tačiau parduotuvės personalas dar nėra …"
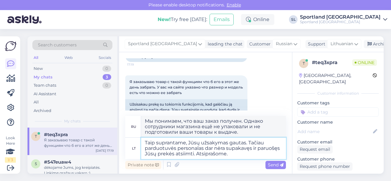
type textarea "Мы понимаем, что ваш заказ получен. Однако сотрудники магазина ещё не упаковали…"
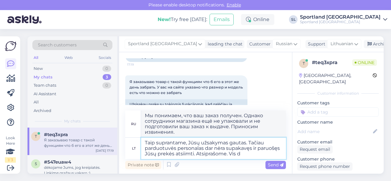
type textarea "Taip suprantame, Jūsų užsakymas gautas. Tačiau parduotuvės personalas dar nėra …"
type textarea "Мы понимаем, что ваш заказ получен. Однако сотрудники магазина ещё не упаковали…"
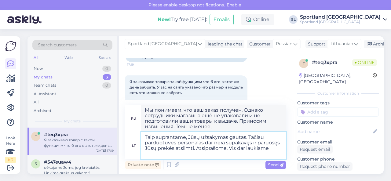
type textarea "Taip suprantame, Jūsų užsakymas gautas. Tačiau parduotuvės personalas dar nėra …"
type textarea "Мы понимаем, что ваш заказ получен. Однако сотрудники магазина ещё не упаковали…"
type textarea "Taip suprantame, Jūsų užsakymas gautas. Tačiau parduotuvės personalas dar nėra …"
type textarea "Мы понимаем, что ваш заказ получен. Однако сотрудники магазина ещё не упаковали…"
type textarea "Taip suprantame, Jūsų užsakymas gautas. Tačiau parduotuvės personalas dar nėra …"
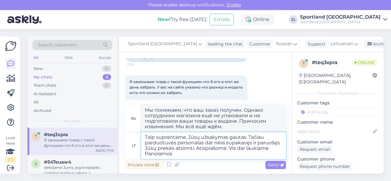
type textarea "Мы понимаем, что ваш заказ получен. Однако сотрудники магазина ещё не упаковали…"
type textarea "Taip suprantame, Jūsų užsakymas gautas. Tačiau parduotuvės personalas dar nėra …"
type textarea "Мы понимаем, что ваш заказ получен. Однако сотрудники магазина ещё не упаковали…"
type textarea "Taip suprantame, Jūsų užsakymas gautas. Tačiau parduotuvės personalas dar nėra …"
type textarea "Мы понимаем, что ваш заказ получен. Однако сотрудники магазина ещё не упаковали…"
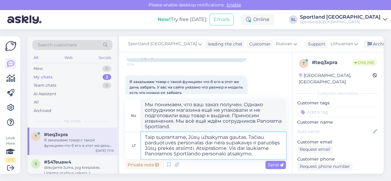
type textarea "Taip suprantame, Jūsų užsakymas gautas. Tačiau parduotuvės personalas dar nėra …"
type textarea "Мы понимаем, что ваш заказ получен. Однако сотрудники магазина ещё не упаковали…"
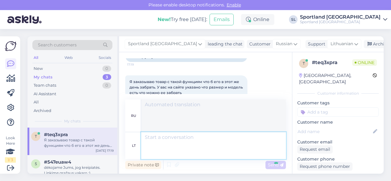
scroll to position [598, 0]
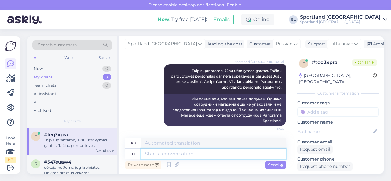
click at [215, 154] on textarea at bounding box center [213, 154] width 145 height 10
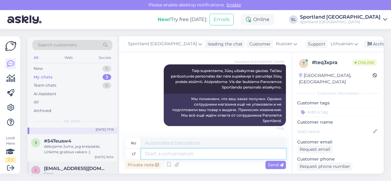
scroll to position [30, 0]
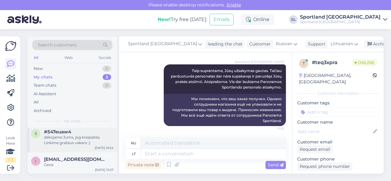
click at [77, 142] on div "dėkojame Jums, jog kreipiatės. Linkime gražaus vakaro ;)" at bounding box center [79, 140] width 70 height 11
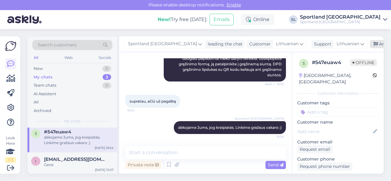
click at [370, 42] on div "Archive chat" at bounding box center [389, 44] width 38 height 8
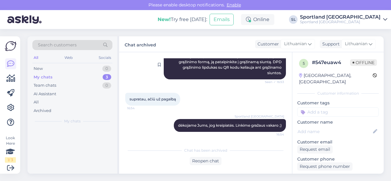
scroll to position [0, 0]
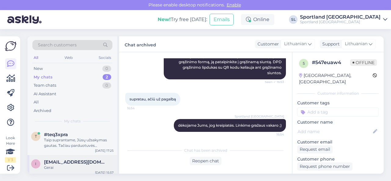
click at [78, 167] on div "Gerai" at bounding box center [79, 167] width 70 height 5
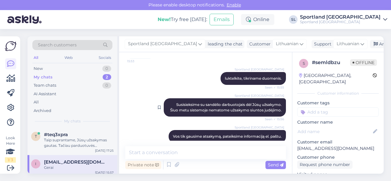
scroll to position [63, 0]
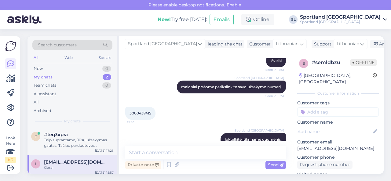
click at [140, 111] on div "3000437415 15:53" at bounding box center [140, 113] width 30 height 13
click at [141, 112] on span "3000437415" at bounding box center [141, 113] width 22 height 5
copy div "3000437415 15:53"
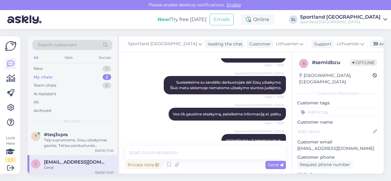
scroll to position [185, 0]
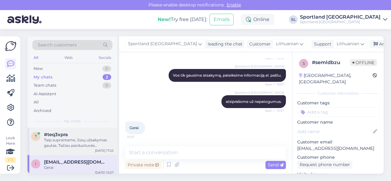
click at [86, 141] on div "Taip suprantame, Jūsų užsakymas gautas. Tačiau parduotuvės personalas dar nėra …" at bounding box center [79, 142] width 70 height 11
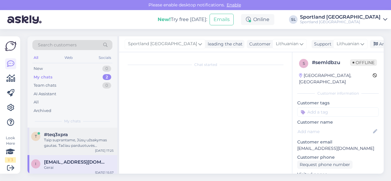
scroll to position [598, 0]
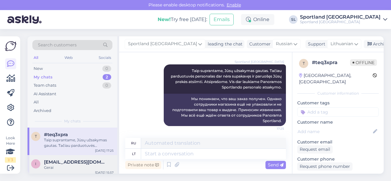
click at [72, 166] on div "Gerai" at bounding box center [79, 167] width 70 height 5
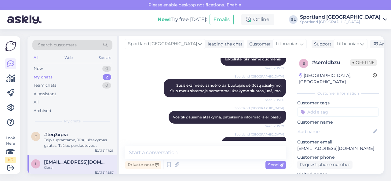
scroll to position [93, 0]
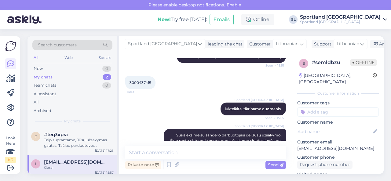
click at [143, 84] on span "3000437415" at bounding box center [141, 82] width 22 height 5
copy div "3000437415 15:53"
click at [152, 111] on div "Sportland [GEOGRAPHIC_DATA] luktelkite, tikriname duomenis. Seen ✓ 15:55" at bounding box center [205, 109] width 161 height 26
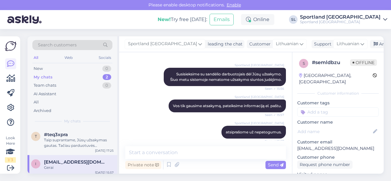
scroll to position [185, 0]
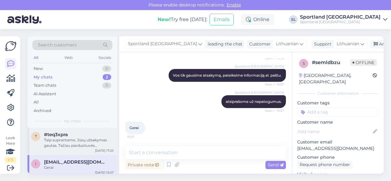
click at [89, 141] on div "Taip suprantame, Jūsų užsakymas gautas. Tačiau parduotuvės personalas dar nėra …" at bounding box center [79, 142] width 70 height 11
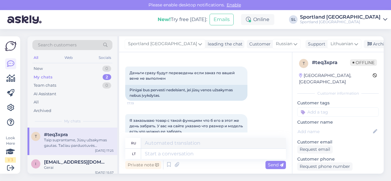
scroll to position [476, 0]
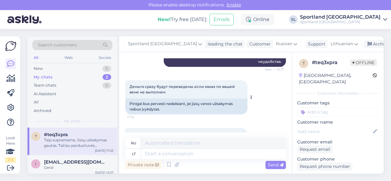
drag, startPoint x: 163, startPoint y: 96, endPoint x: 128, endPoint y: 91, distance: 35.5
click at [128, 91] on div "Деньги сразу будут переведены если заказ по вашей вене не выполнен 17:19" at bounding box center [186, 89] width 122 height 18
copy span "Деньги сразу будут переведены если заказ по вашей вене не выполнен"
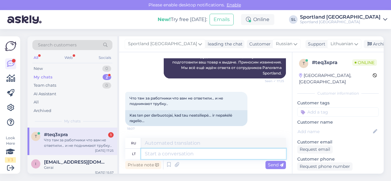
click at [226, 155] on textarea at bounding box center [213, 154] width 145 height 10
click at [177, 156] on textarea at bounding box center [213, 154] width 145 height 10
type textarea "Mes t"
type textarea "Мы"
type textarea "Mes tai pa"
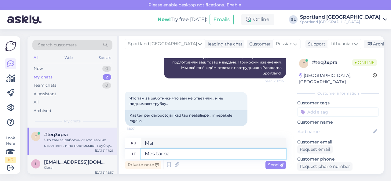
type textarea "Мы делаем это"
type textarea "Mes tai pat n"
type textarea "Мы одинаковы."
type textarea "Mes tai pat nesulaukiame a"
type textarea "Мы тоже этого не понимаем."
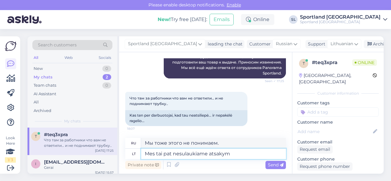
type textarea "Mes tai pat nesulaukiame atsakymo"
type textarea "Мы также не получаем ответа."
type textarea "Mes tai pat nesulaukiame atsakymo. Atsiprašom"
type textarea "Мы тоже не получили ответа. Извините."
type textarea "Mes tai pat nesulaukiame atsakymo. Atsiprašome."
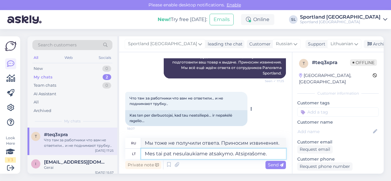
type textarea "Мы тоже не получаем ответа. Извините."
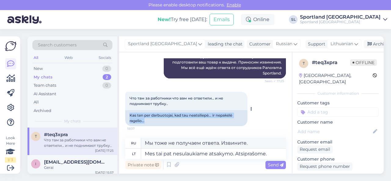
drag, startPoint x: 130, startPoint y: 115, endPoint x: 149, endPoint y: 121, distance: 20.4
click at [149, 121] on div "Kas ten per darbuotojai, kad tau neatsiliepė... ir nepakėlė ragelio..." at bounding box center [186, 118] width 122 height 16
copy div "Kas ten per darbuotojai, kad tau neatsiliepė... ir nepakėlė ragelio..."
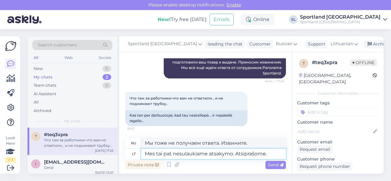
click at [272, 154] on textarea "Mes tai pat nesulaukiame atsakymo. Atsiprašome." at bounding box center [213, 154] width 145 height 10
type textarea "Mes tai pat nesulaukiame atsakymo. Atsiprašome. Šiuo m"
type textarea "Мы также не получаем ответа. Приносим извинения. На данный момент"
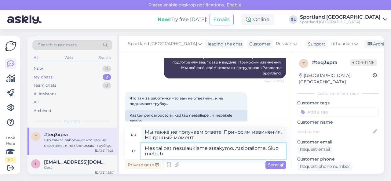
type textarea "Mes tai pat nesulaukiame atsakymo. Atsiprašome. Šiuo metu ba"
type textarea "Мы тоже не получаем ответа. Извините. В данный момент"
type textarea "Mes tai pat nesulaukiame atsakymo. Atsiprašome. Šiuo metu bandome su"
type textarea "Мы тоже не получаем ответа. Приносим извинения. Мы сейчас пытаемся"
type textarea "Mes tai pat nesulaukiame atsakymo. Atsiprašome. Šiuo metu bandome susisiekti su"
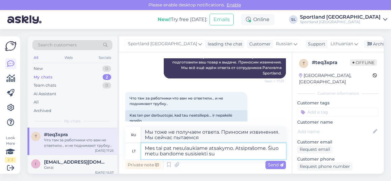
type textarea "Мы тоже не получаем ответа. Приносим извинения. Мы сейчас пытаемся с вами связа…"
type textarea "Mes tai pat nesulaukiame atsakymo. Atsiprašome. Šiuo metu bandome susisiekti su…"
type textarea "Мы тоже не получаем ответа. Приносим извинения. Мы сейчас пытаемся связаться с …"
type textarea "Mes tai pat nesulaukiame atsakymo. Atsiprašome. Šiuo metu bandome susisiekti su…"
type textarea "Мы тоже не получаем ответа. Приносим извинения. Мы сейчас пытаемся связаться с …"
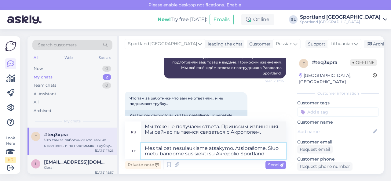
type textarea "Mes tai pat nesulaukiame atsakymo. Atsiprašome. Šiuo metu bandome susisiekti su…"
type textarea "Мы также не получаем ответа. Приносим извинения. Мы пытаемся связаться с [GEOGR…"
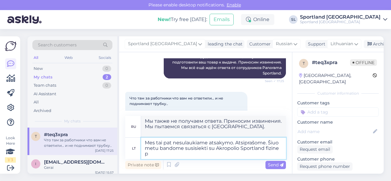
type textarea "Mes tai pat nesulaukiame atsakymo. Atsiprašome. Šiuo metu bandome susisiekti su…"
type textarea "Мы также не получаем ответа. Приносим извинения. В настоящее время мы пытаемся …"
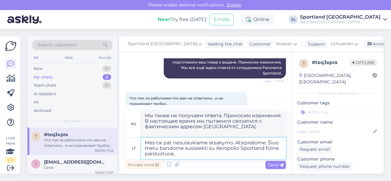
type textarea "Mes tai pat nesulaukiame atsakymo. Atsiprašome. Šiuo metu bandome susisiekti su…"
type textarea "Мы также не получаем ответа. Приносим извинения. В настоящее время мы пытаемся …"
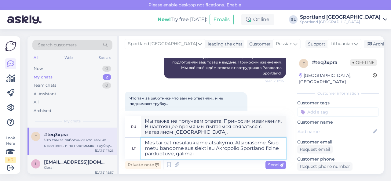
type textarea "Mes tai pat nesulaukiame atsakymo. Atsiprašome. Šiuo metu bandome susisiekti su…"
type textarea "Мы также не получаем ответа. Приносим извинения. В настоящее время мы пытаемся …"
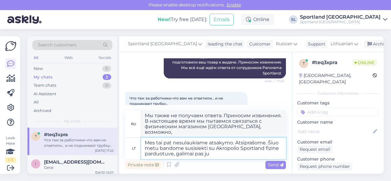
type textarea "Mes tai pat nesulaukiame atsakymo. Atsiprašome. Šiuo metu bandome susisiekti su…"
type textarea "Мы также не получаем ответа. Приносим извинения. В настоящее время мы пытаемся …"
type textarea "Mes tai pat nesulaukiame atsakymo. Atsiprašome. Šiuo metu bandome susisiekti su…"
type textarea "Мы также не получаем ответа. Приносим извинения. Мы сейчас пытаемся связаться с…"
type textarea "Mes tai pat nesulaukiame atsakymo. Atsiprašome. Šiuo metu bandome susisiekti su…"
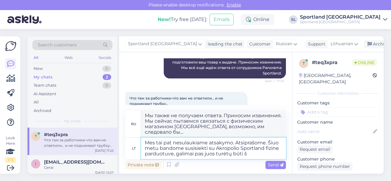
type textarea "Мы тоже не получаем ответа. Приносим извинения. Сейчас пытаемся связаться с физ…"
type textarea "Mes tai pat nesulaukiame atsakymo. Atsiprašome. Šiuo metu bandome susisiekti su…"
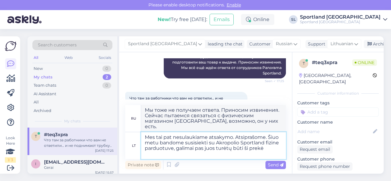
type textarea "Мы также не получаем ответа. Приносим извинения. Мы сейчас пытаемся связаться с…"
type textarea "Mes tai pat nesulaukiame atsakymo. Atsiprašome. Šiuo metu bandome susisiekti su…"
type textarea "Мы также не получили ответа. Приносим извинения. Сейчас мы пытаемся связаться с…"
type textarea "Mes tai pat nesulaukiame atsakymo. Atsiprašome. Šiuo metu bandome susisiekti su…"
